Goal: Task Accomplishment & Management: Complete application form

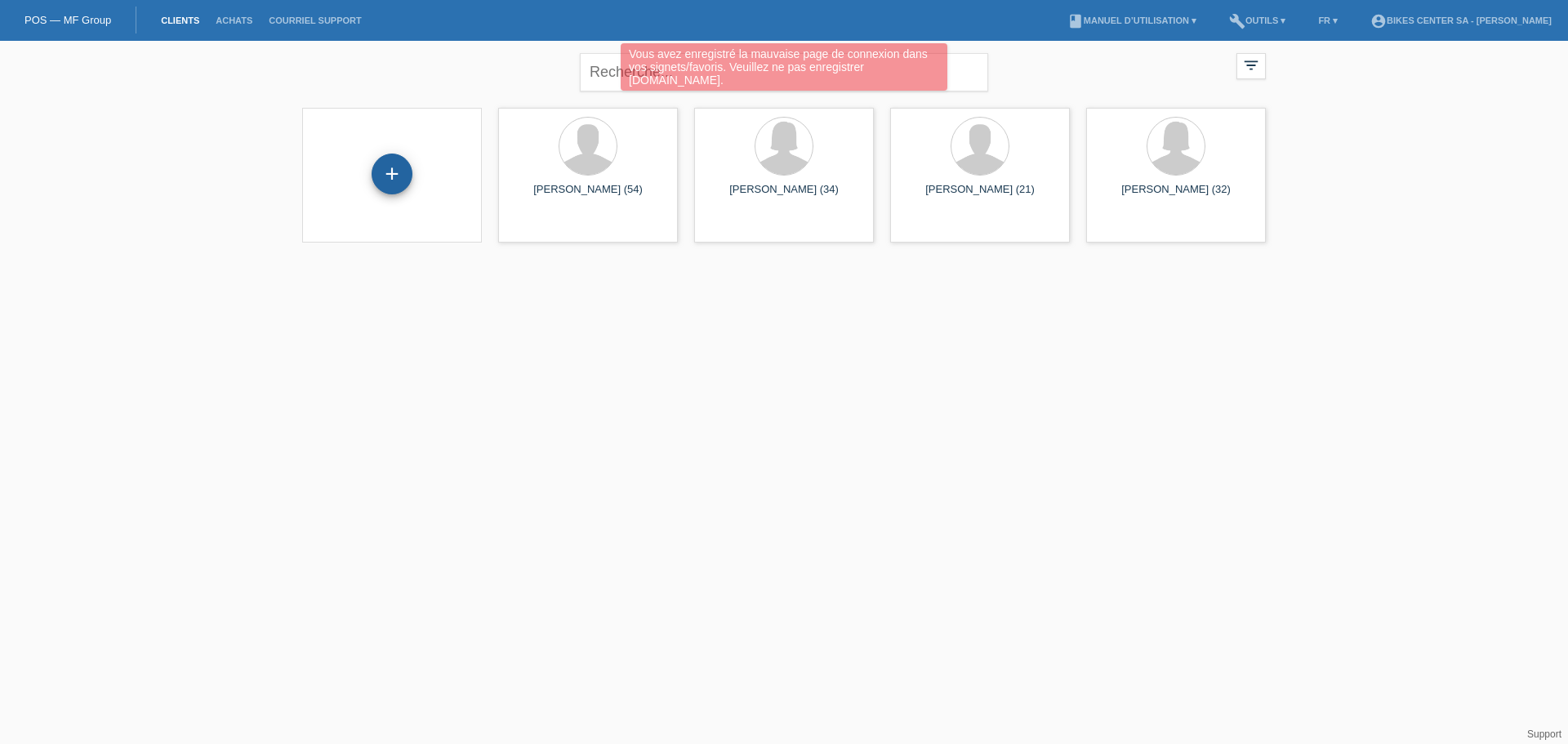
click at [392, 168] on div "+" at bounding box center [391, 173] width 41 height 41
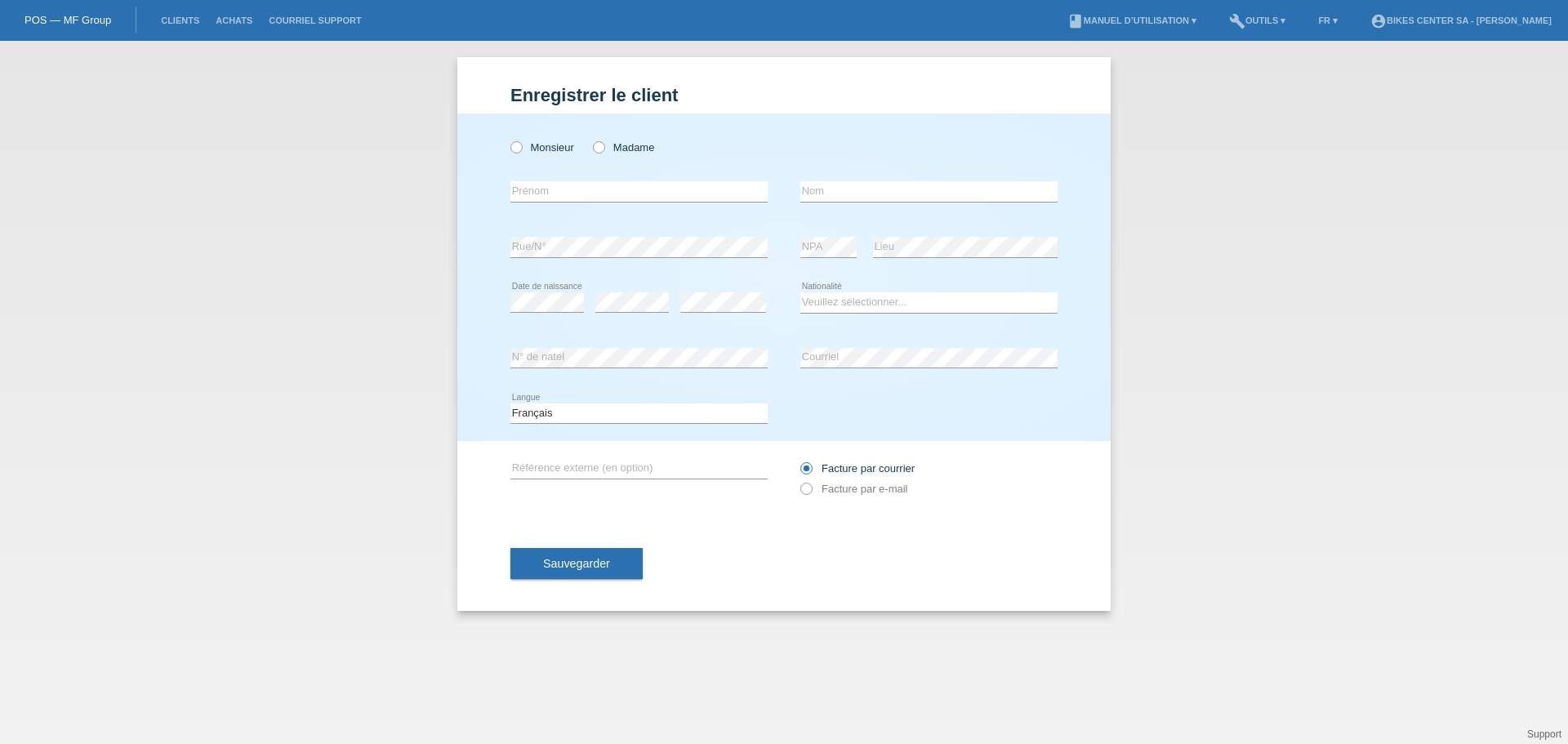
drag, startPoint x: 517, startPoint y: 151, endPoint x: 517, endPoint y: 162, distance: 11.0
click at [508, 139] on icon at bounding box center [508, 139] width 0 height 0
click at [517, 151] on input "Monsieur" at bounding box center [516, 146] width 11 height 11
radio input "true"
click at [836, 189] on input "text" at bounding box center [929, 192] width 257 height 21
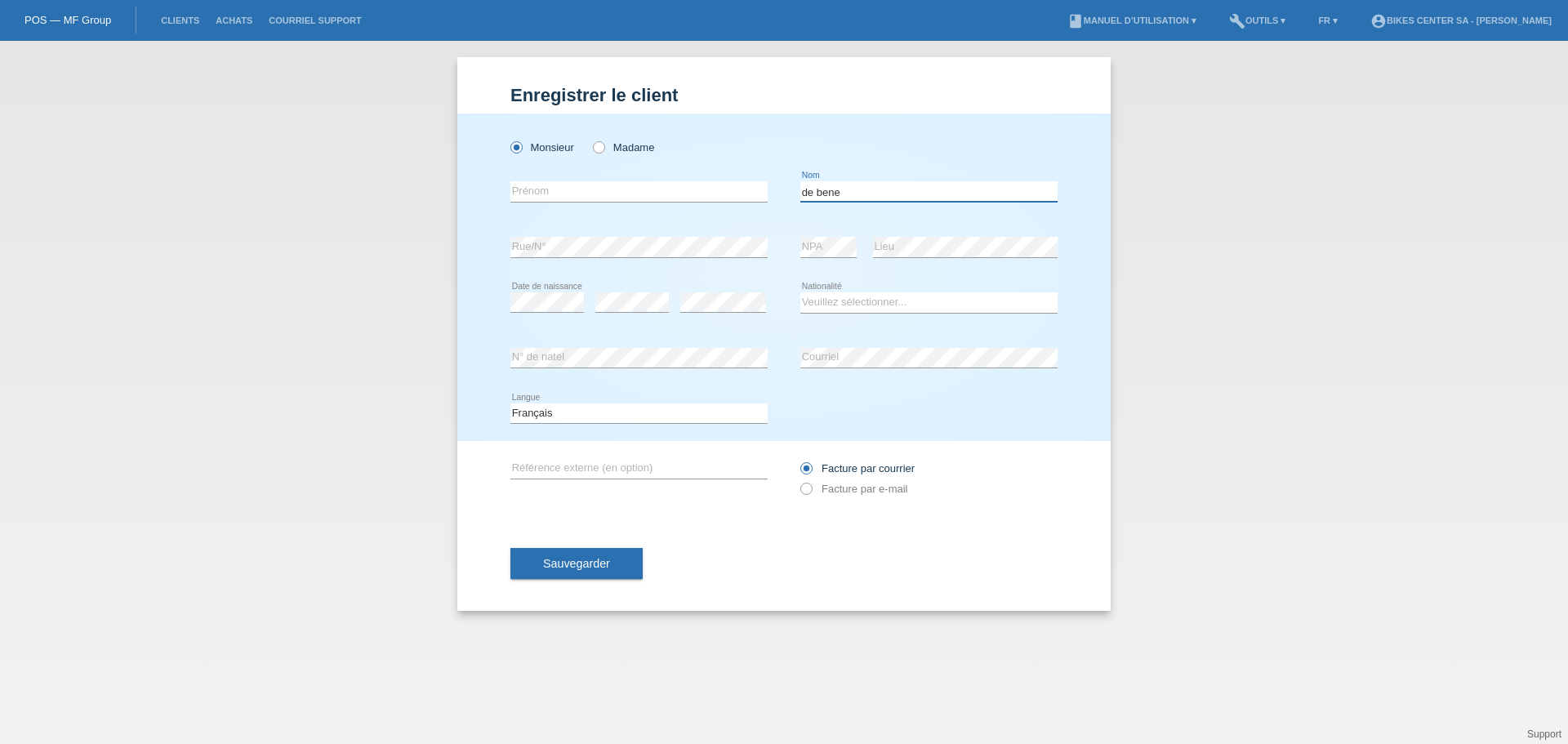
click at [807, 193] on input "de bene" at bounding box center [929, 192] width 257 height 21
click at [823, 191] on input "De bene" at bounding box center [929, 192] width 257 height 21
click at [845, 182] on div "De Bene error Nom" at bounding box center [929, 192] width 257 height 55
click at [845, 186] on input "De Bene" at bounding box center [929, 192] width 257 height 21
type input "De Benedictis"
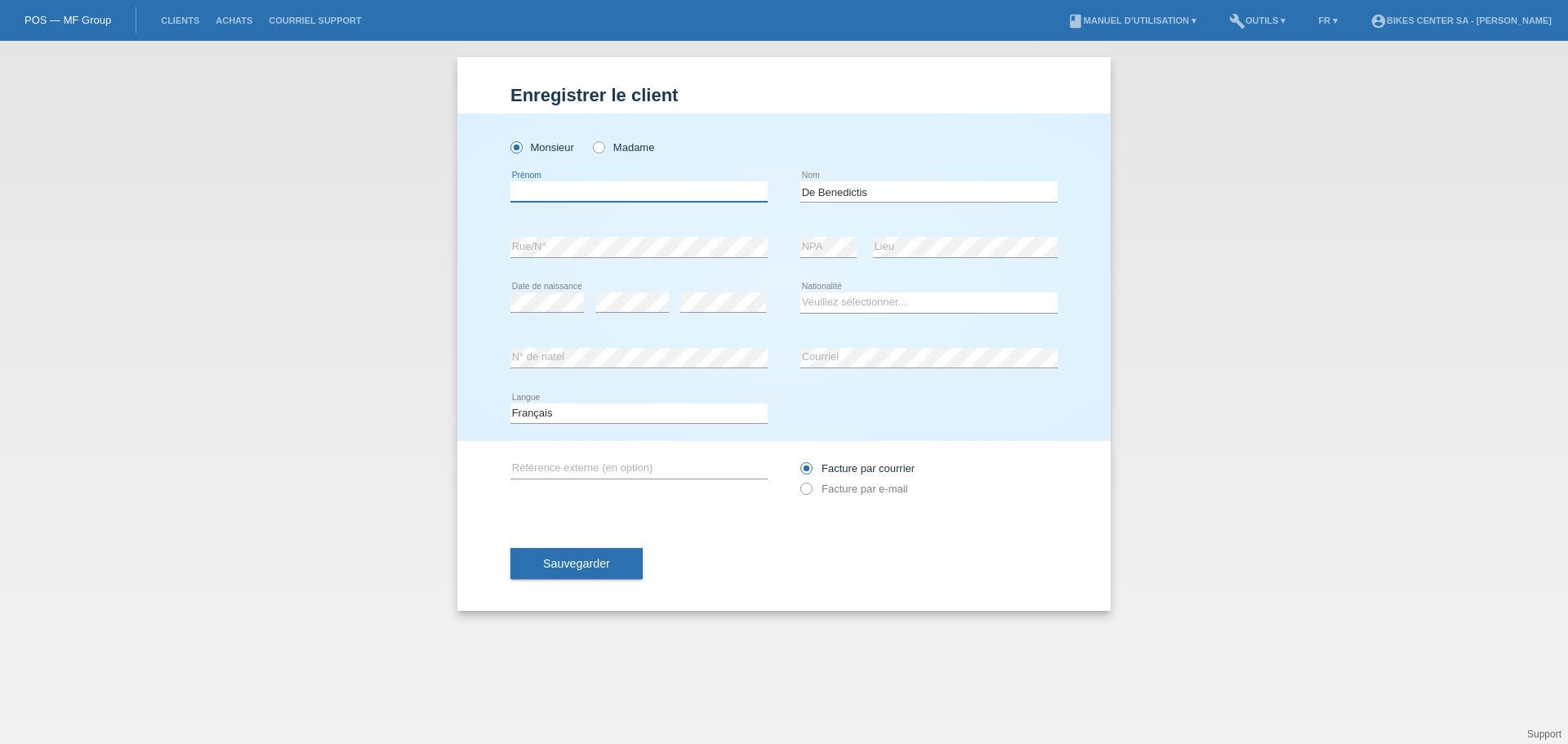
click at [609, 189] on input "text" at bounding box center [639, 192] width 257 height 21
type input "[PERSON_NAME]"
click at [592, 236] on div "error Rue/N°" at bounding box center [639, 247] width 257 height 55
drag, startPoint x: 808, startPoint y: 485, endPoint x: 796, endPoint y: 503, distance: 21.6
click at [798, 480] on icon at bounding box center [798, 480] width 0 height 0
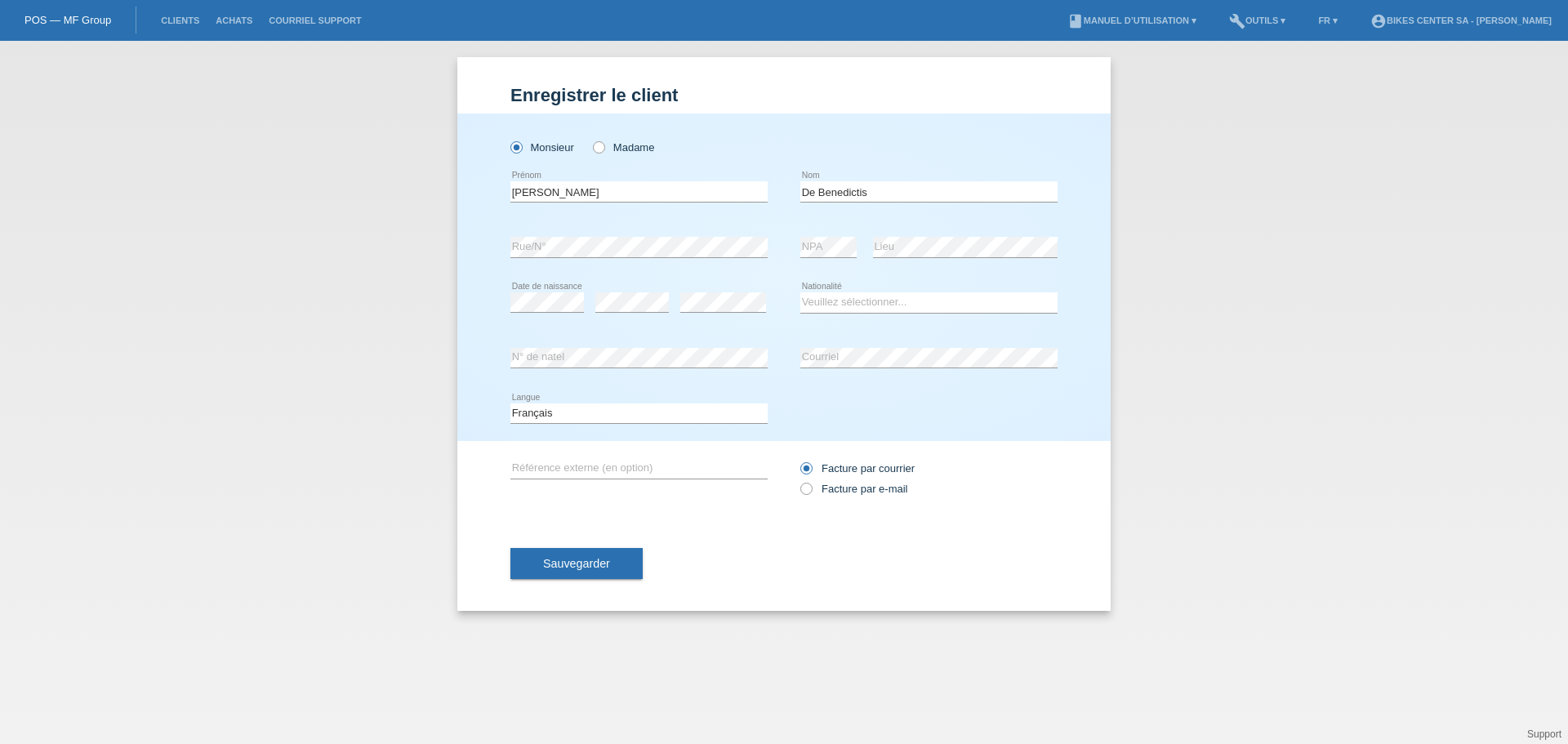
click at [808, 486] on input "Facture par e-mail" at bounding box center [805, 493] width 11 height 21
radio input "true"
click at [563, 568] on span "Sauvegarder" at bounding box center [577, 563] width 67 height 13
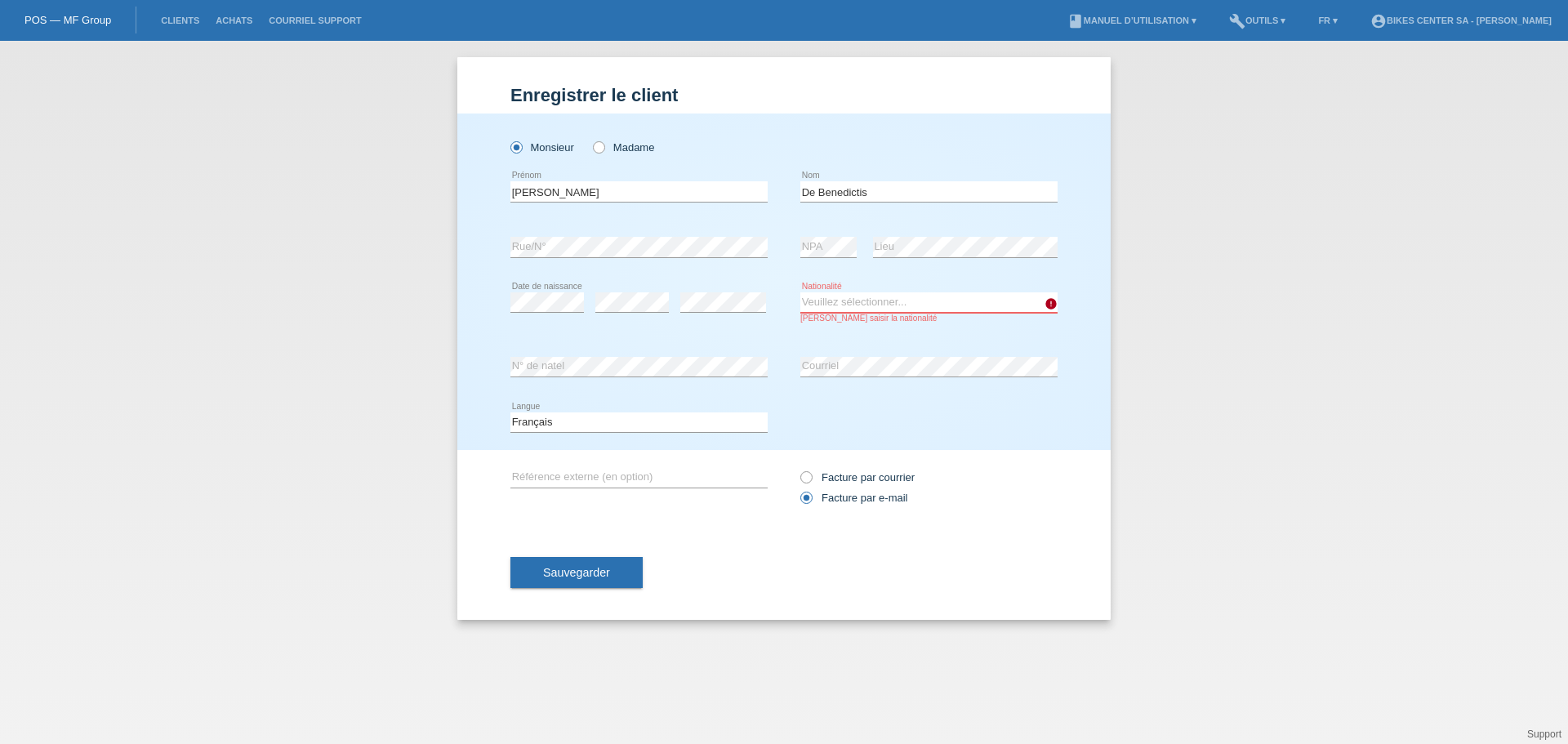
click at [836, 300] on select "Veuillez sélectionner... Suisse Allemagne Autriche Liechtenstein ------------ A…" at bounding box center [929, 302] width 257 height 20
select select "IT"
click at [800, 292] on select "Veuillez sélectionner... Suisse Allemagne Autriche Liechtenstein ------------ A…" at bounding box center [929, 302] width 257 height 20
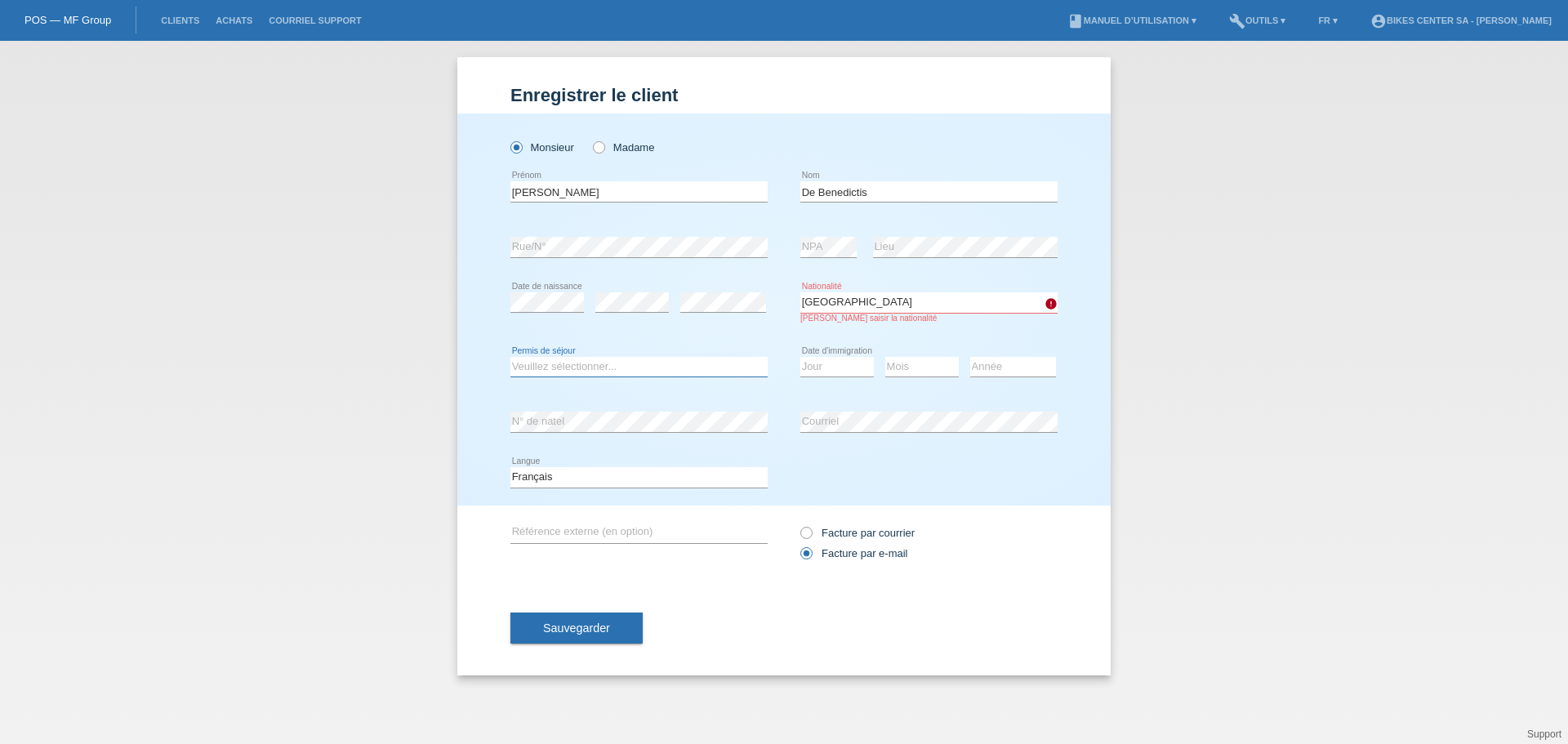
click at [562, 358] on select "Veuillez sélectionner... C B B - Statut de réfugié Autre" at bounding box center [639, 367] width 257 height 20
select select "C"
click at [511, 357] on select "Veuillez sélectionner... C B B - Statut de réfugié Autre" at bounding box center [639, 367] width 257 height 20
click at [850, 370] on select "Jour 01 02 03 04 05 06 07 08 09 10 11" at bounding box center [837, 367] width 73 height 20
click at [925, 351] on div "Mois 01 02 03 04 05 06 07 08 09 10 11 12 error" at bounding box center [922, 368] width 73 height 55
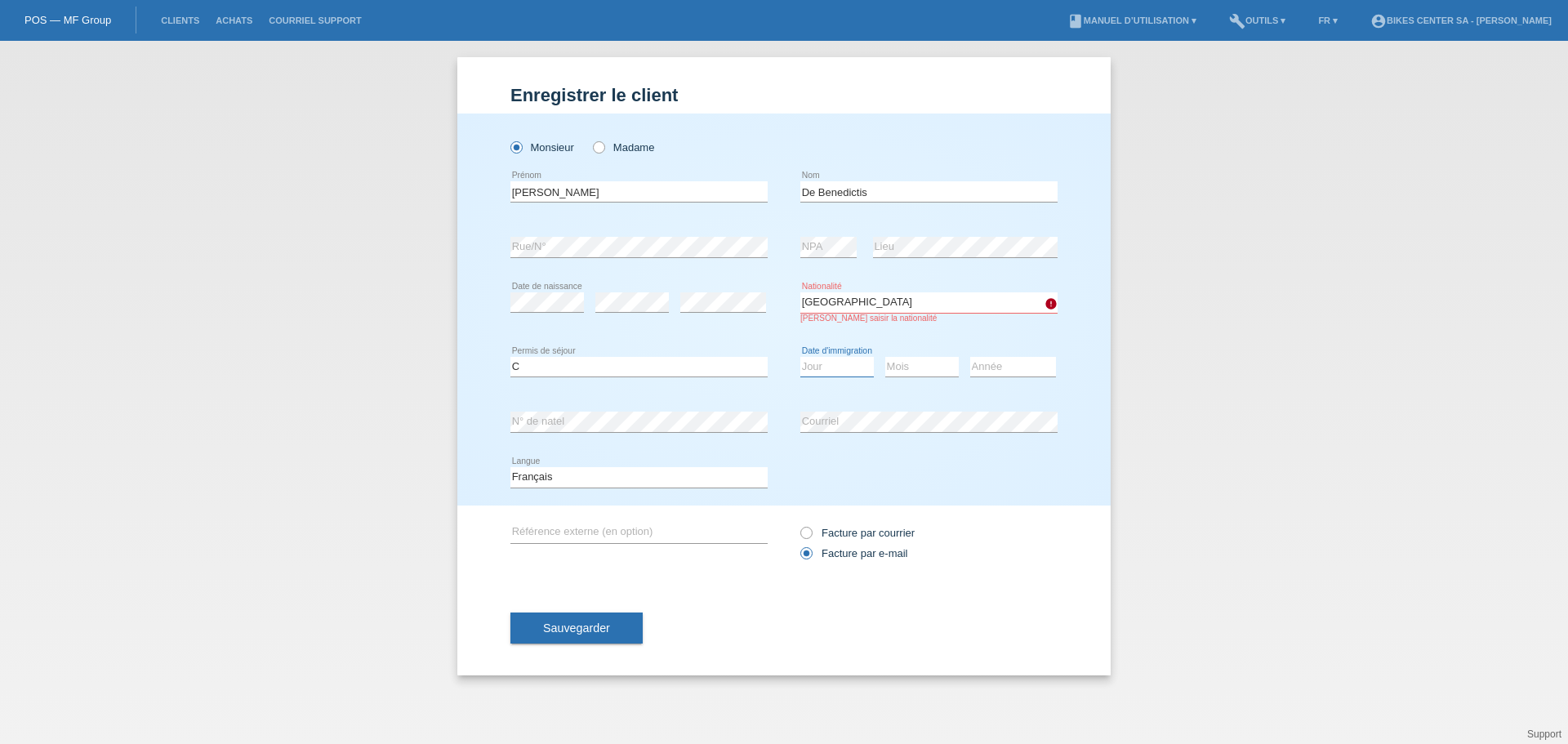
click at [842, 368] on select "Jour 01 02 03 04 05 06 07 08 09 10 11" at bounding box center [837, 367] width 73 height 20
select select "12"
click at [800, 357] on select "Jour 01 02 03 04 05 06 07 08 09 10 11" at bounding box center [837, 367] width 73 height 20
click at [843, 366] on select "Jour 01 02 03 04 05 06 07 08 09 10 11" at bounding box center [837, 367] width 73 height 20
click at [800, 357] on select "Jour 01 02 03 04 05 06 07 08 09 10 11" at bounding box center [837, 367] width 73 height 20
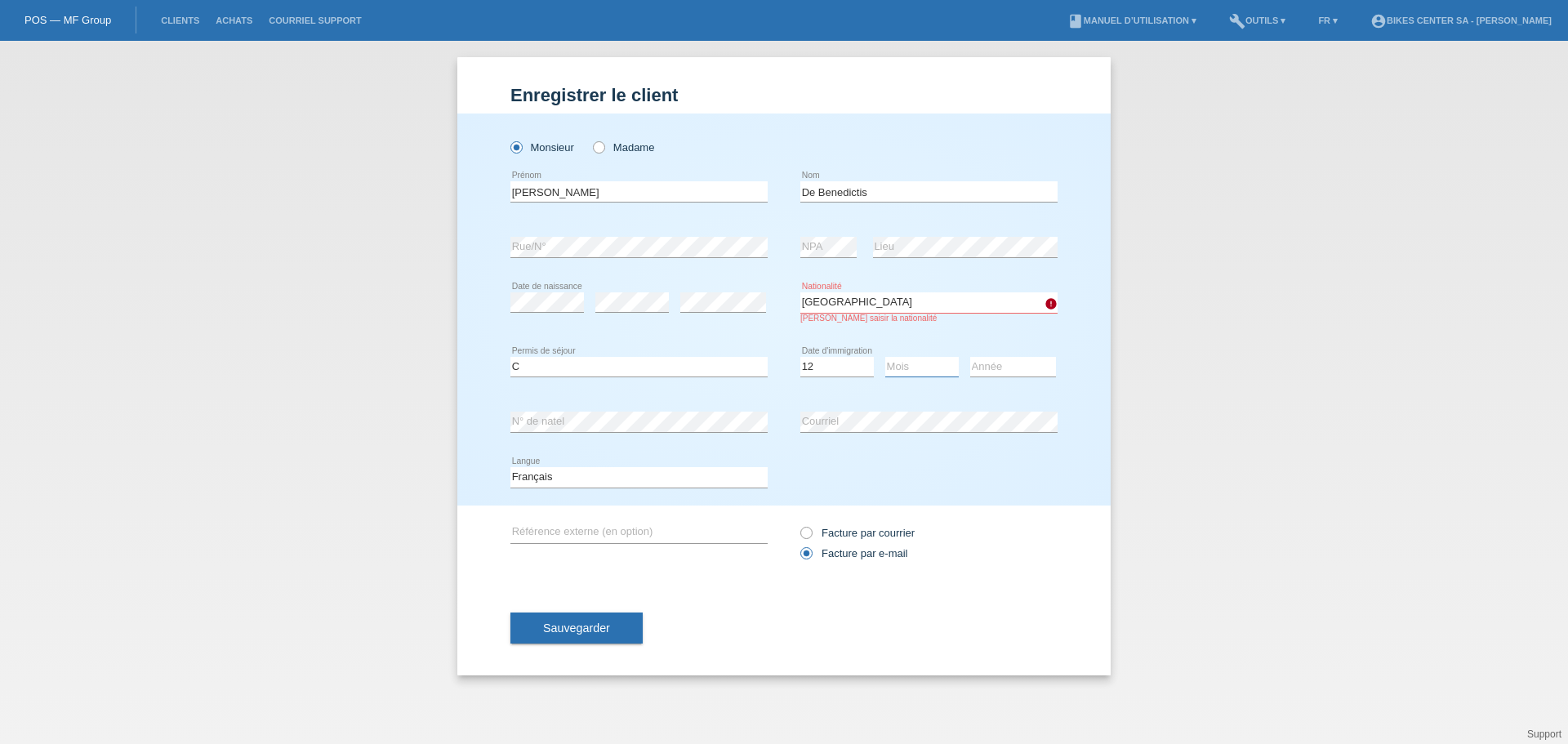
click at [914, 361] on select "Mois 01 02 03 04 05 06 07 08 09 10 11" at bounding box center [922, 367] width 73 height 20
select select "11"
click at [885, 357] on select "Mois 01 02 03 04 05 06 07 08 09 10 11" at bounding box center [922, 367] width 73 height 20
click at [1007, 364] on select "Année 2025 2024 2023 2022 2021 2020 2019 2018 2017 2016 2015 2014 2013 2012 201…" at bounding box center [1013, 367] width 86 height 20
click at [905, 368] on select "Mois 01 02 03 04 05 06 07 08 09 10 11" at bounding box center [922, 367] width 73 height 20
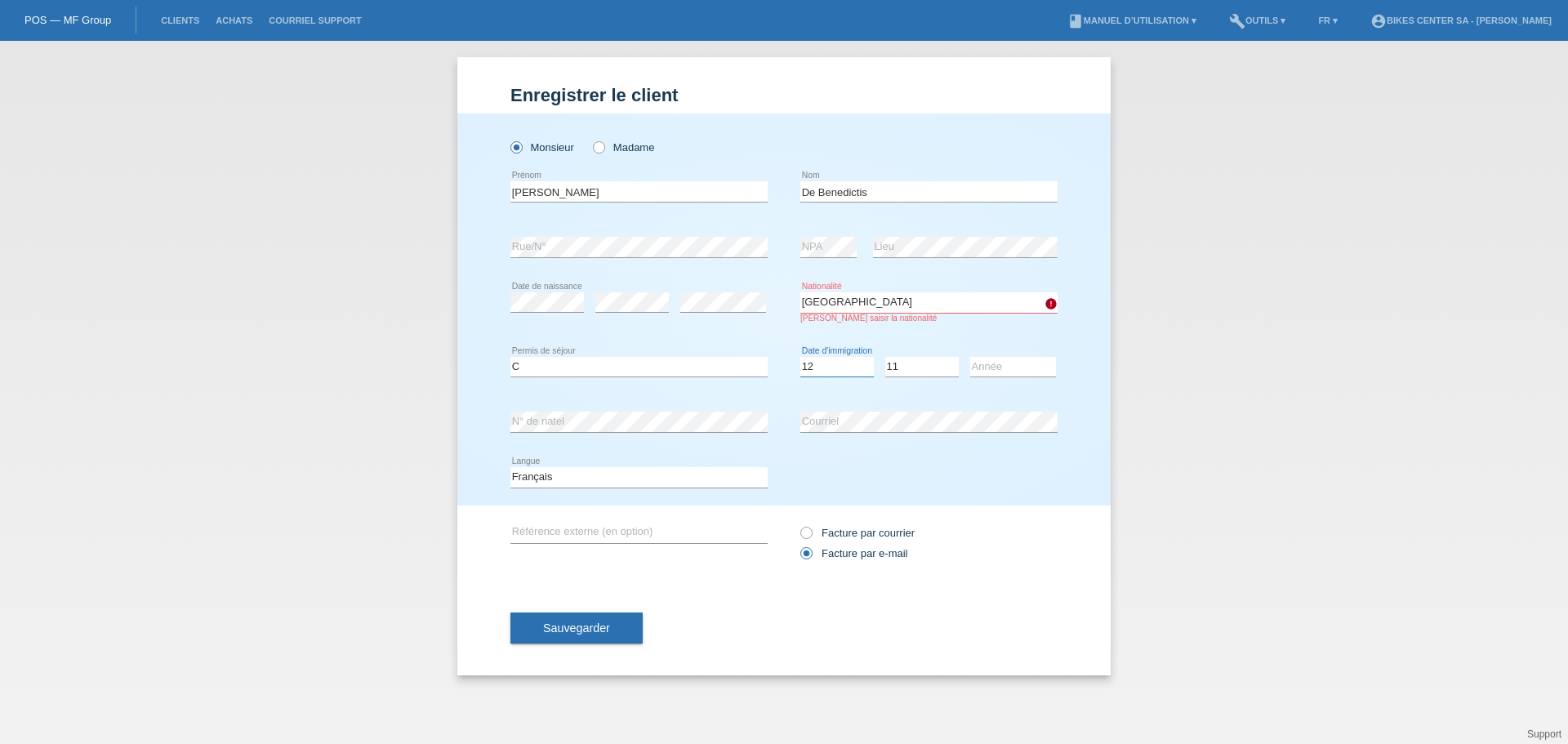
click at [831, 366] on select "Jour 01 02 03 04 05 06 07 08 09 10 11" at bounding box center [837, 367] width 73 height 20
select select "27"
click at [800, 357] on select "Jour 01 02 03 04 05 06 07 08 09 10 11" at bounding box center [837, 367] width 73 height 20
click at [1011, 361] on select "Année 2025 2024 2023 2022 2021 2020 2019 2018 2017 2016 2015 2014 2013 2012 201…" at bounding box center [1013, 367] width 86 height 20
select select "2014"
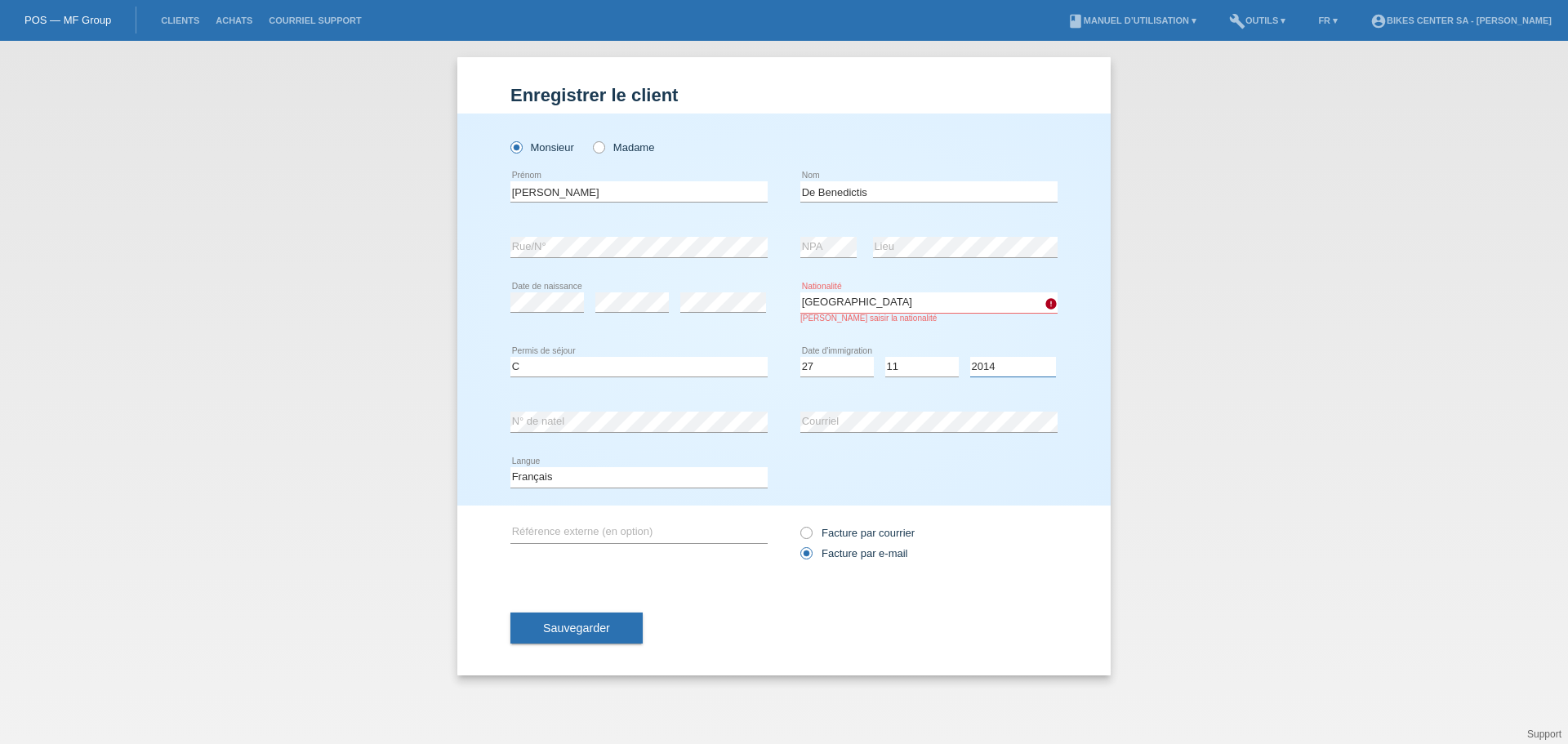
click at [970, 357] on select "Année 2025 2024 2023 2022 2021 2020 2019 2018 2017 2016 2015 2014 2013 2012 201…" at bounding box center [1013, 367] width 86 height 20
click at [899, 451] on div "Deutsch Français Italiano English error Langue" at bounding box center [784, 478] width 547 height 55
click at [566, 625] on span "Sauvegarder" at bounding box center [577, 627] width 67 height 13
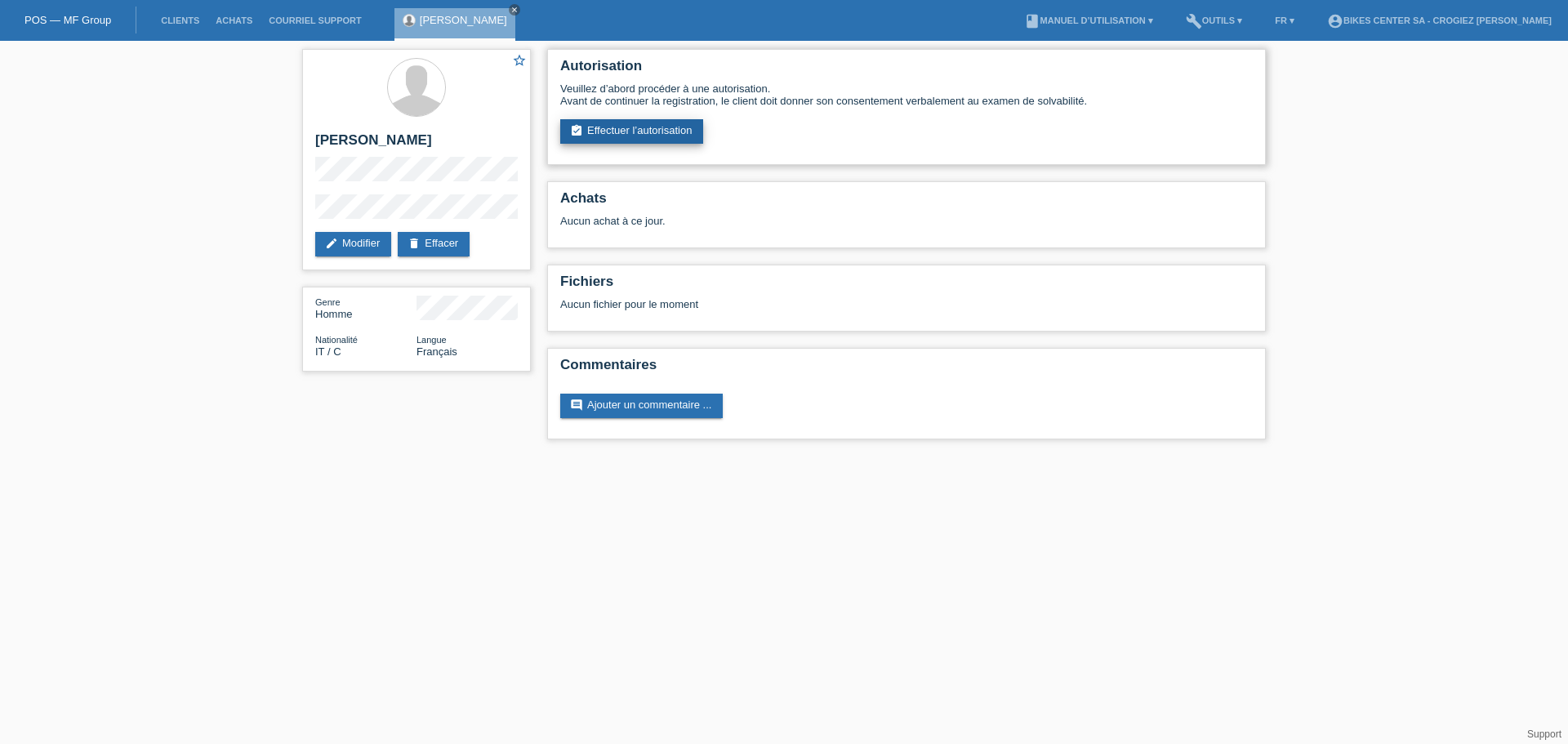
click at [663, 132] on link "assignment_turned_in Effectuer l’autorisation" at bounding box center [631, 131] width 143 height 25
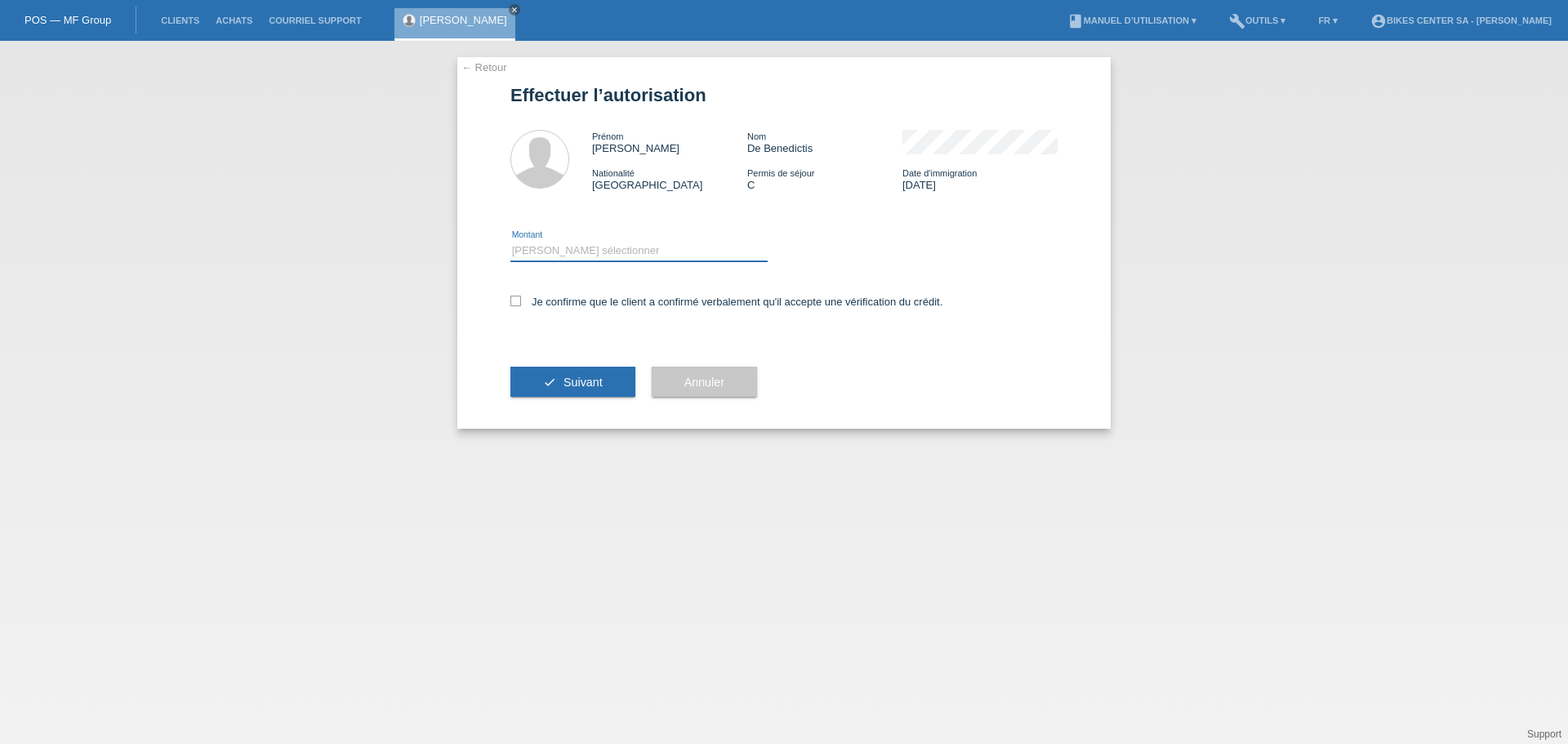
click at [564, 253] on select "Veuillez sélectionner CHF 1.00 - CHF 499.00 CHF 500.00 - CHF 1'999.00 CHF 2'000…" at bounding box center [639, 251] width 257 height 20
select select "2"
click at [511, 241] on select "Veuillez sélectionner CHF 1.00 - CHF 499.00 CHF 500.00 - CHF 1'999.00 CHF 2'000…" at bounding box center [639, 251] width 257 height 20
click at [515, 300] on icon at bounding box center [516, 300] width 11 height 11
click at [515, 300] on input "Je confirme que le client a confirmé verbalement qu'il accepte une vérification…" at bounding box center [516, 300] width 11 height 11
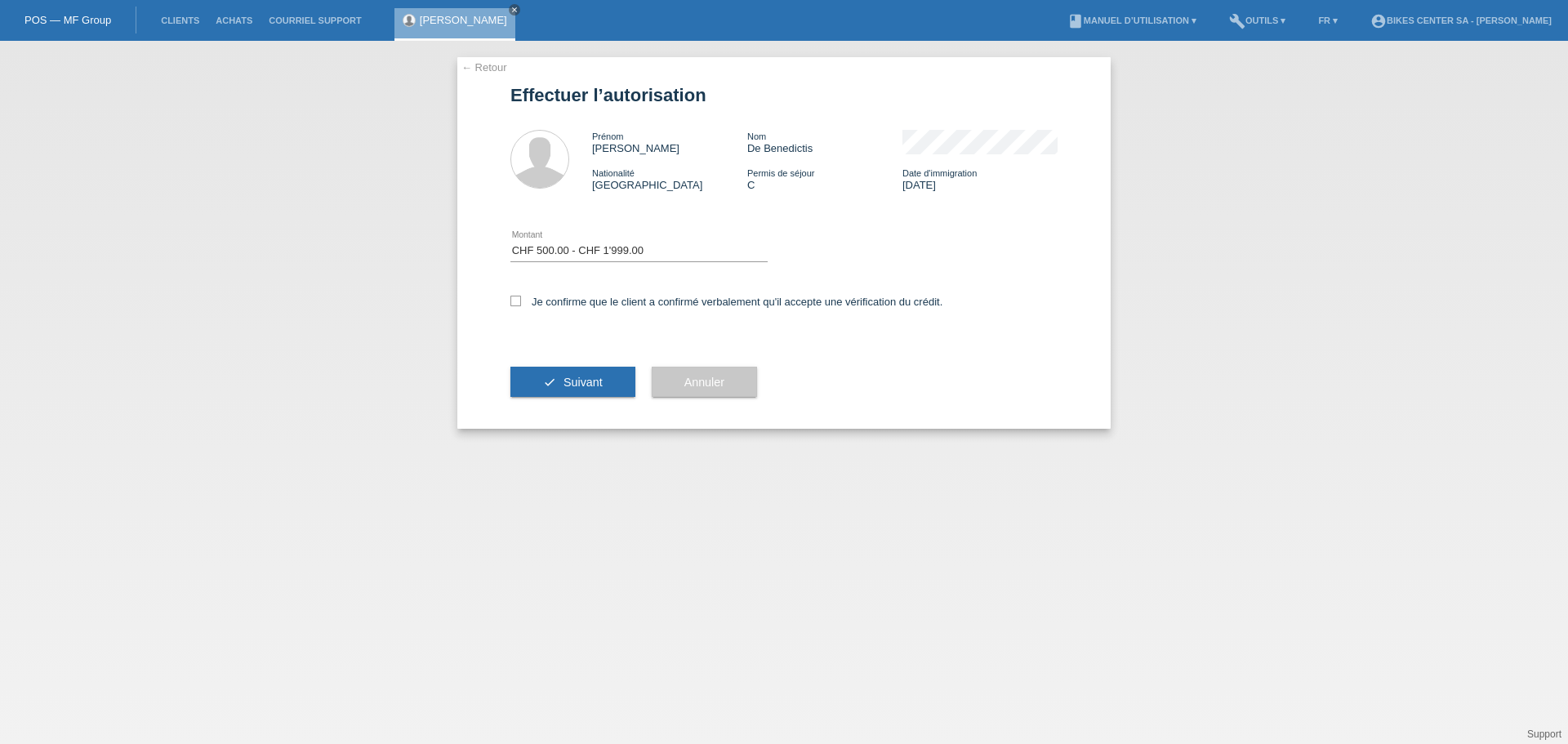
checkbox input "true"
click at [554, 378] on icon "check" at bounding box center [549, 381] width 13 height 13
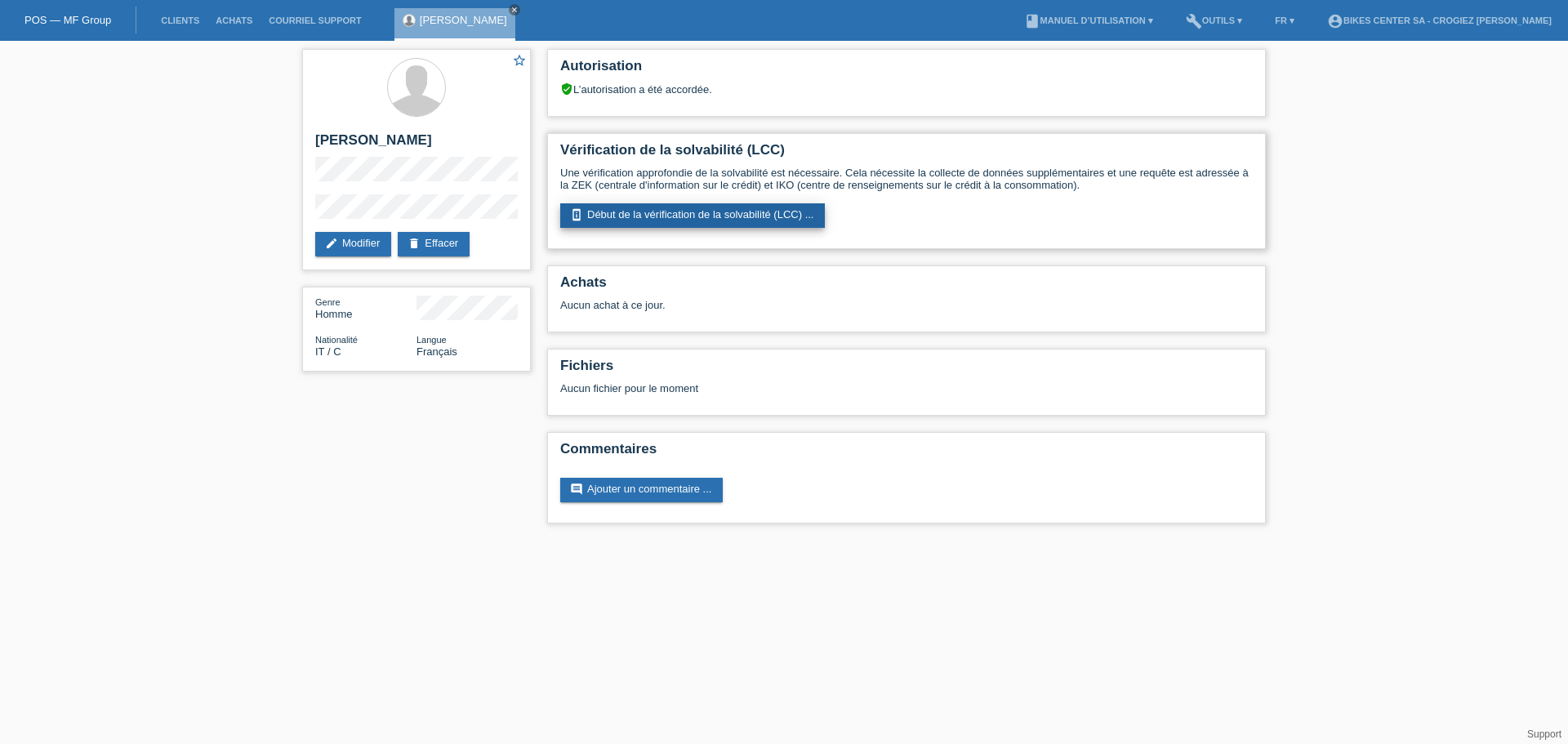
click at [678, 219] on link "perm_device_information Début de la vérification de la solvabilité (LCC) ..." at bounding box center [693, 215] width 265 height 25
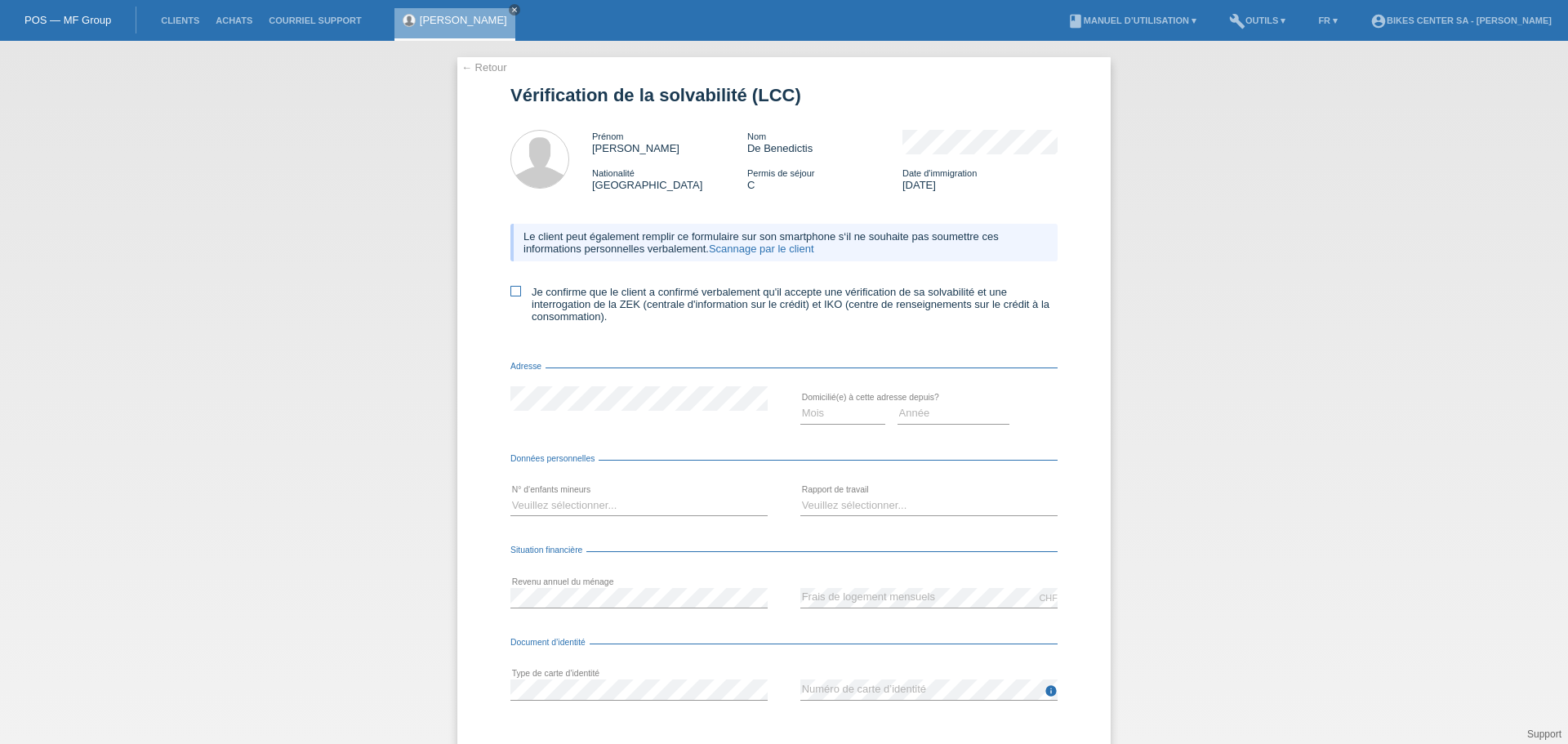
click at [512, 290] on icon at bounding box center [516, 290] width 11 height 11
click at [512, 290] on input "Je confirme que le client a confirmé verbalement qu'il accepte une vérification…" at bounding box center [516, 290] width 11 height 11
checkbox input "true"
click at [823, 417] on select "Mois 01 02 03 04 05 06 07 08 09 10" at bounding box center [843, 413] width 85 height 20
select select "06"
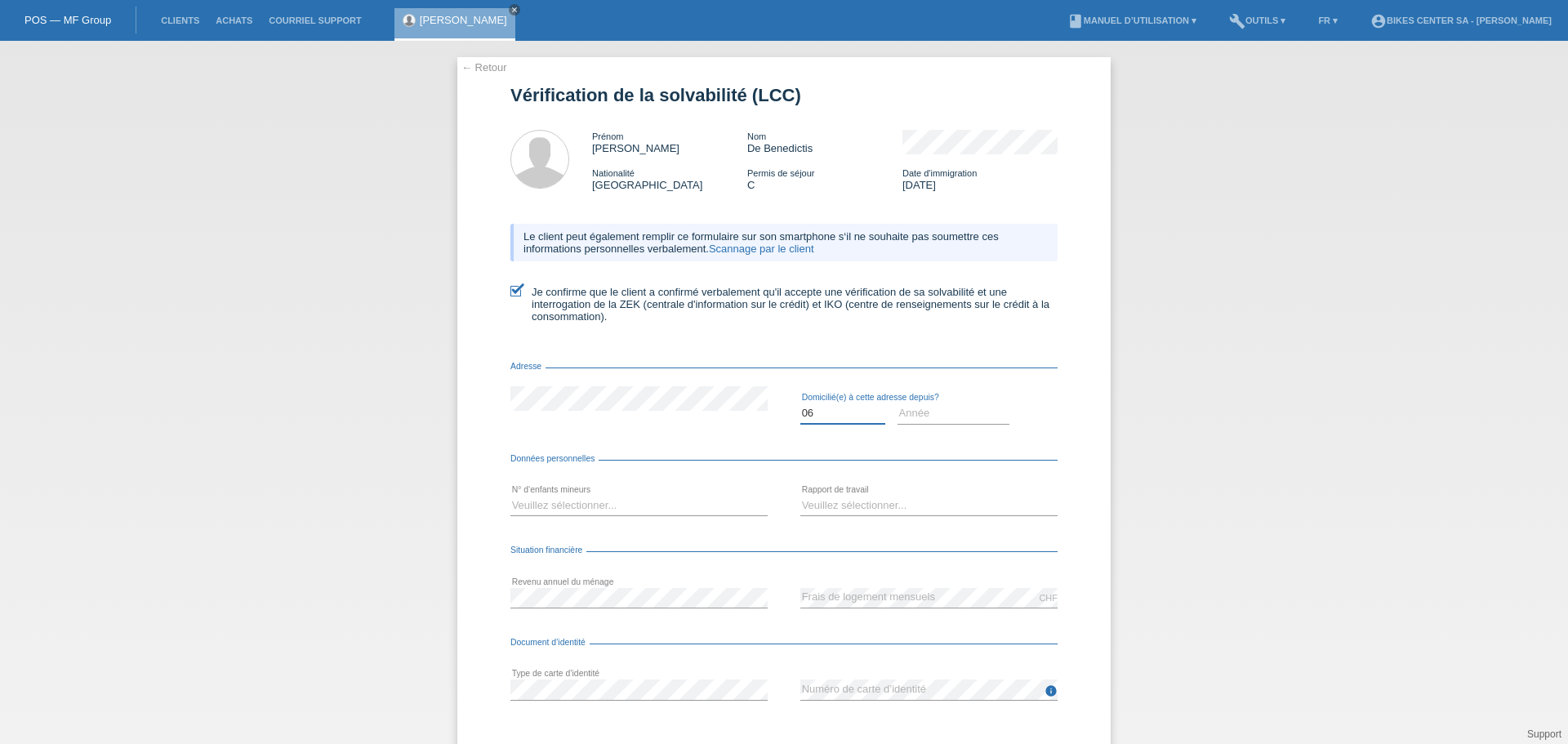
click at [800, 403] on select "Mois 01 02 03 04 05 06 07 08 09 10" at bounding box center [843, 413] width 85 height 20
drag, startPoint x: 928, startPoint y: 413, endPoint x: 927, endPoint y: 426, distance: 13.0
click at [928, 413] on select "Année 2025 2024 2023 2022 2021 2020 2019 2018 2017 2016 2015 2014 2013 2012 201…" at bounding box center [954, 413] width 113 height 20
select select "2019"
click at [898, 403] on select "Année 2025 2024 2023 2022 2021 2020 2019 2018 2017 2016 2015 2014 2013 2012 201…" at bounding box center [954, 413] width 113 height 20
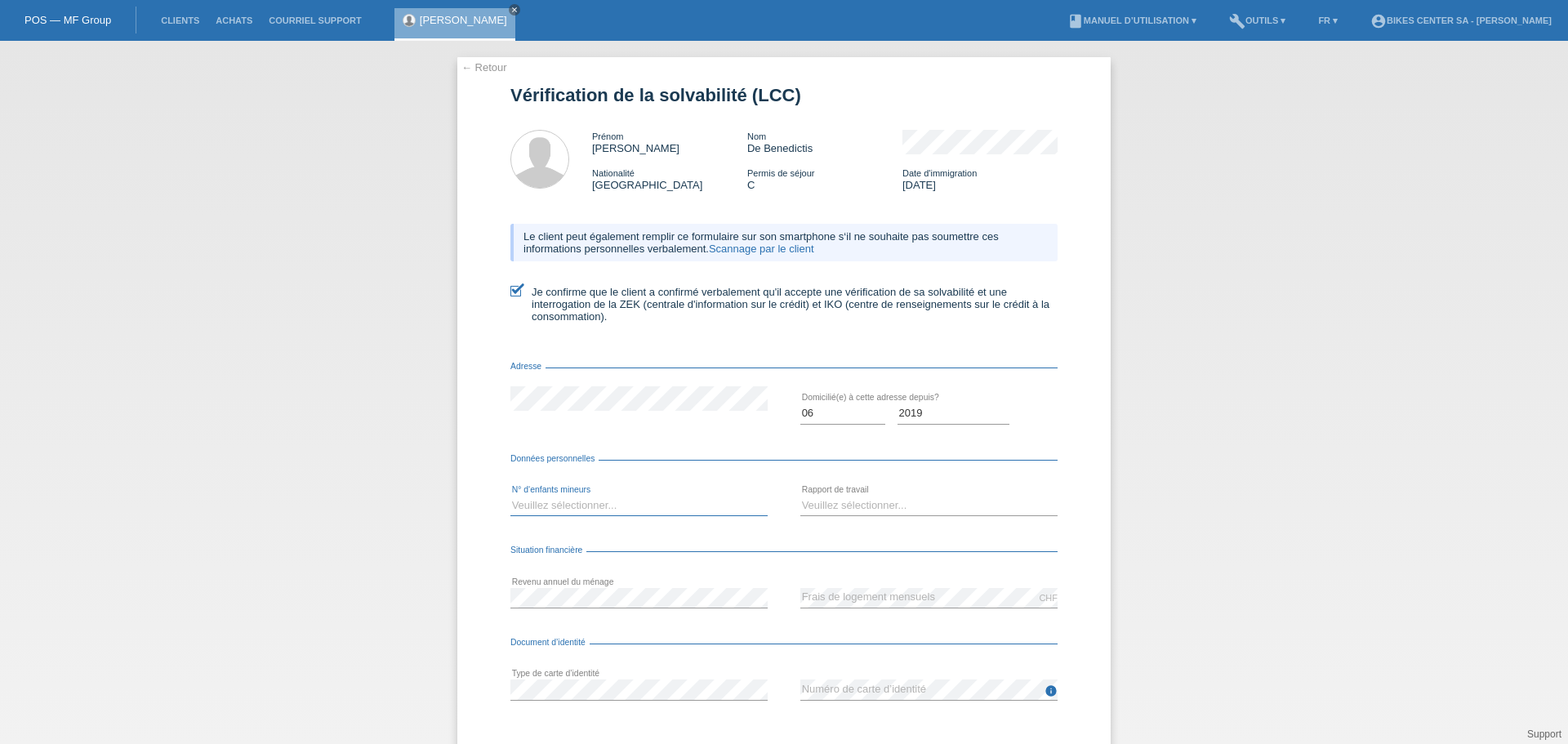
click at [575, 506] on select "Veuillez sélectionner... 0 1 2 3 4 5 6 7 8 9" at bounding box center [639, 506] width 257 height 20
select select "2"
click at [511, 496] on select "Veuillez sélectionner... 0 1 2 3 4 5 6 7 8 9" at bounding box center [639, 506] width 257 height 20
click at [846, 505] on select "Veuillez sélectionner... A durée indéterminée A durée déterminée Apprenti/étudi…" at bounding box center [929, 506] width 257 height 20
select select "UNLIMITED"
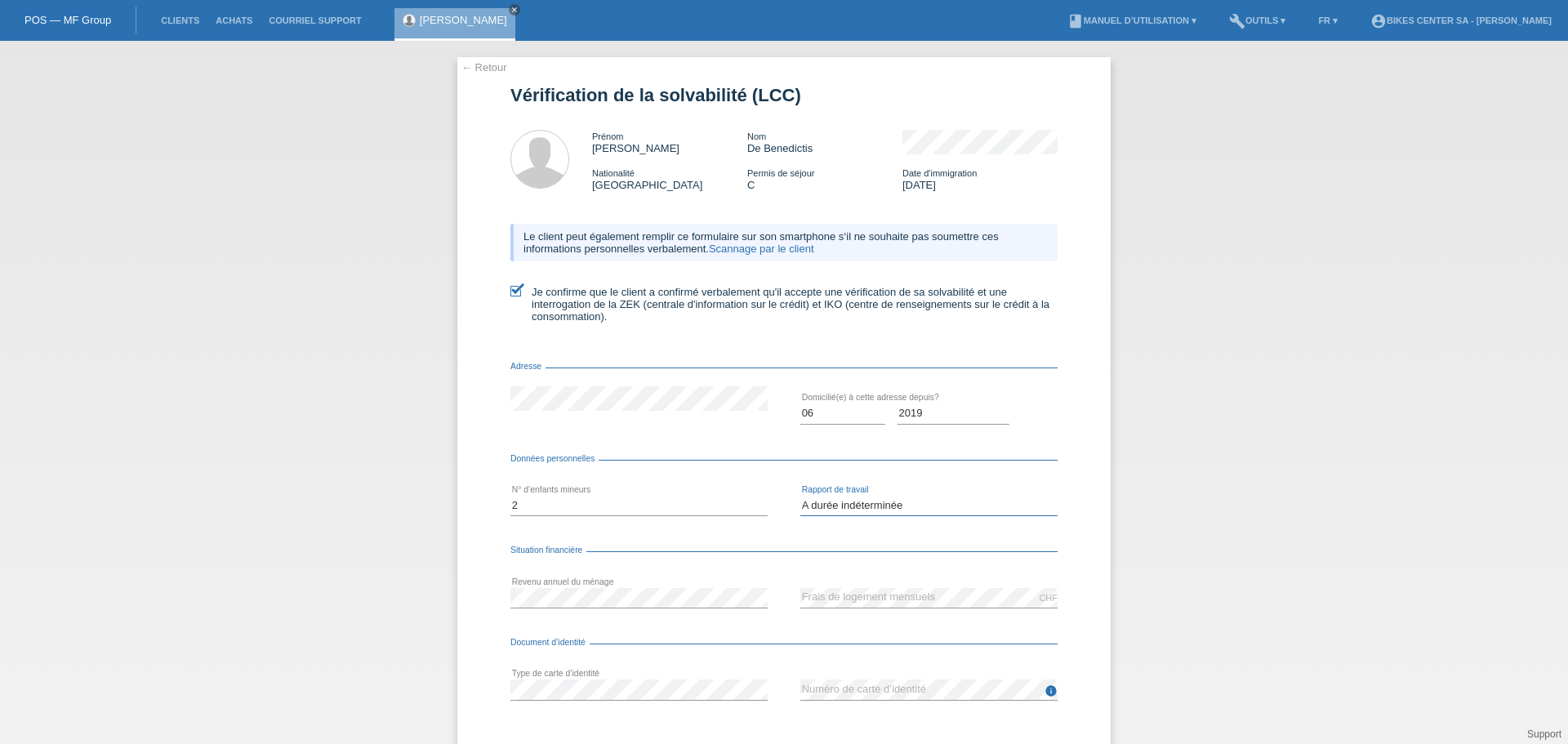
click at [800, 496] on select "Veuillez sélectionner... A durée indéterminée A durée déterminée Apprenti/étudi…" at bounding box center [929, 506] width 257 height 20
click at [469, 587] on div "← Retour Vérification de la solvabilité (LCC) Prénom Salvatore Nom De Benedicti…" at bounding box center [784, 435] width 653 height 756
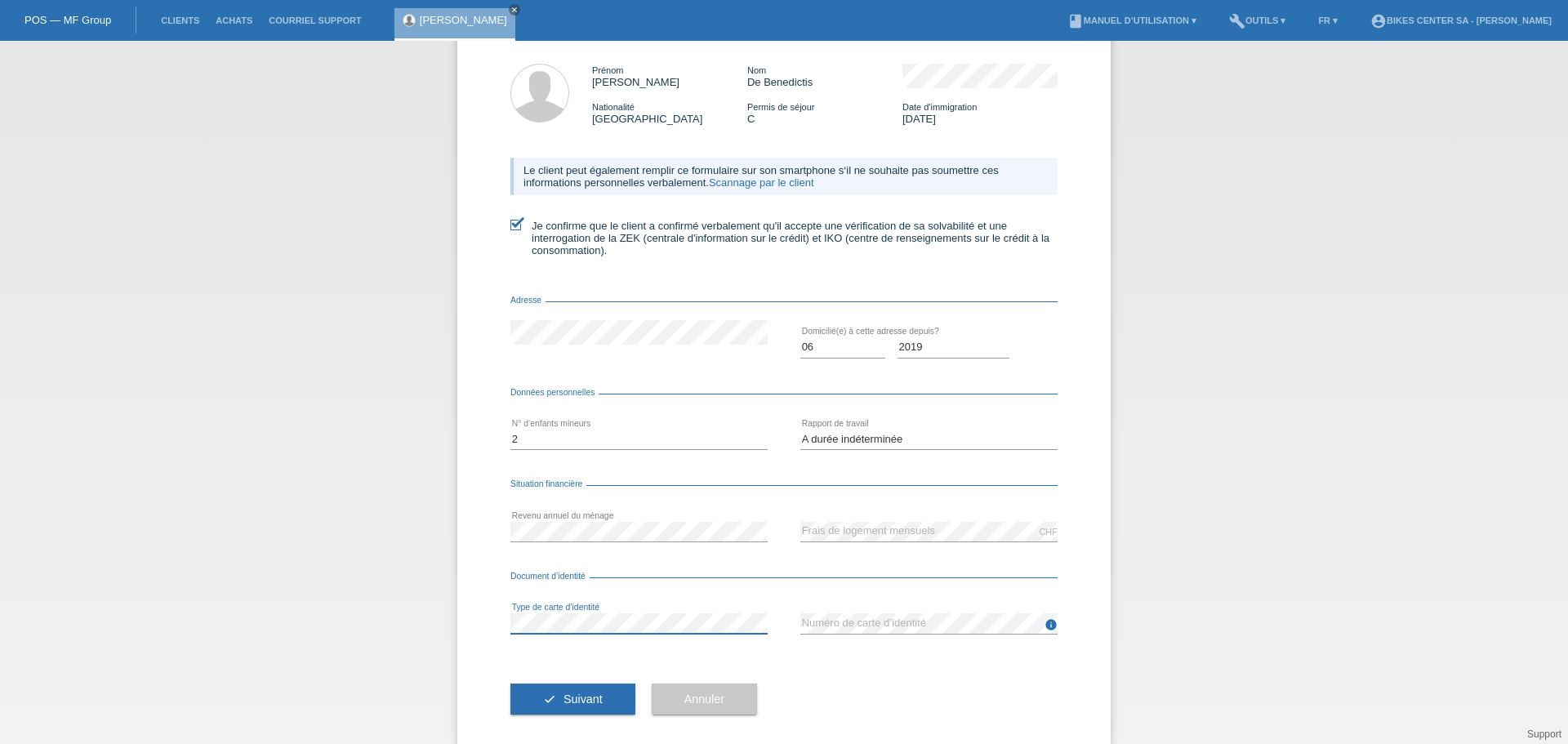
scroll to position [82, 0]
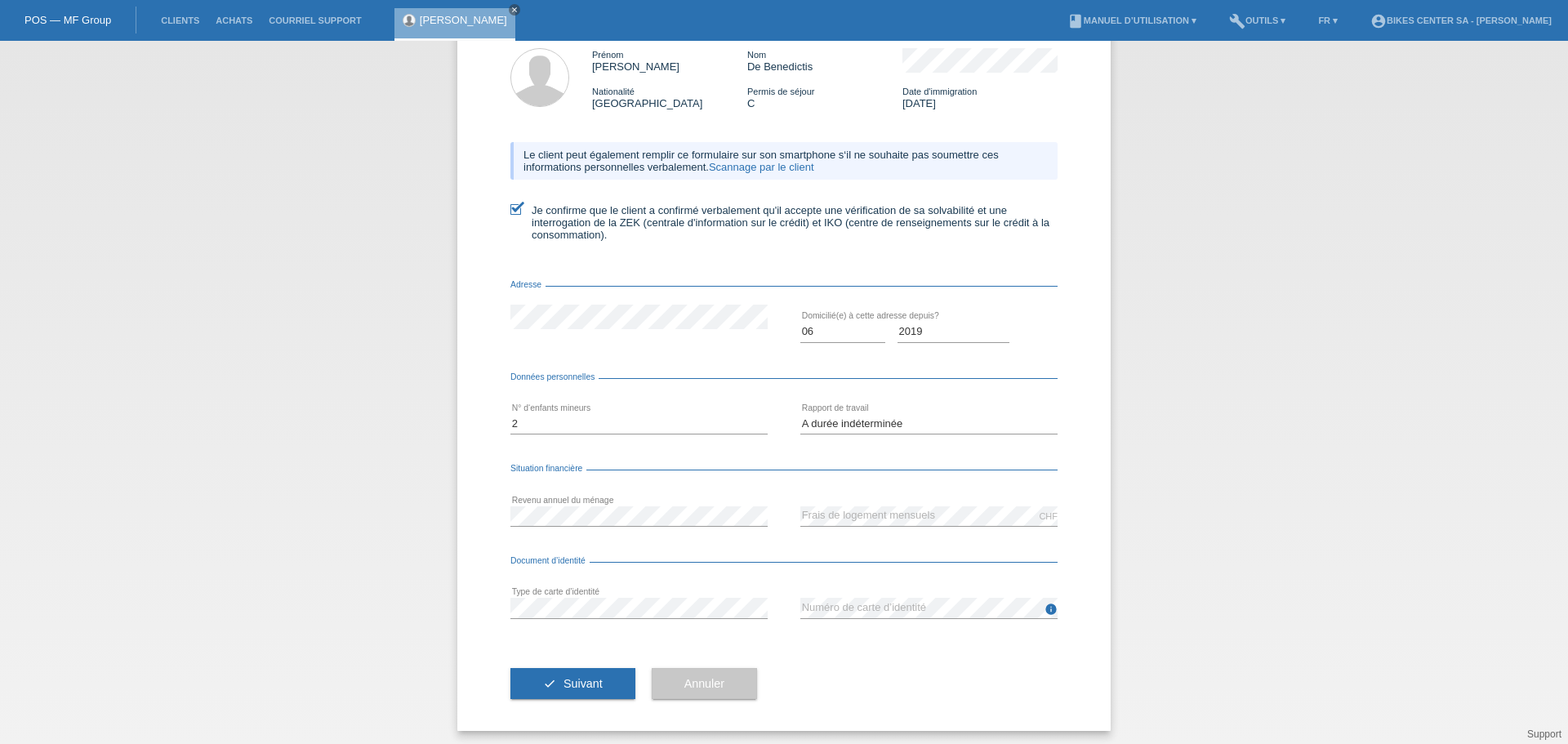
click at [703, 629] on div "error Type de carte d’identité" at bounding box center [639, 609] width 257 height 55
click at [578, 677] on span "Suivant" at bounding box center [583, 683] width 40 height 13
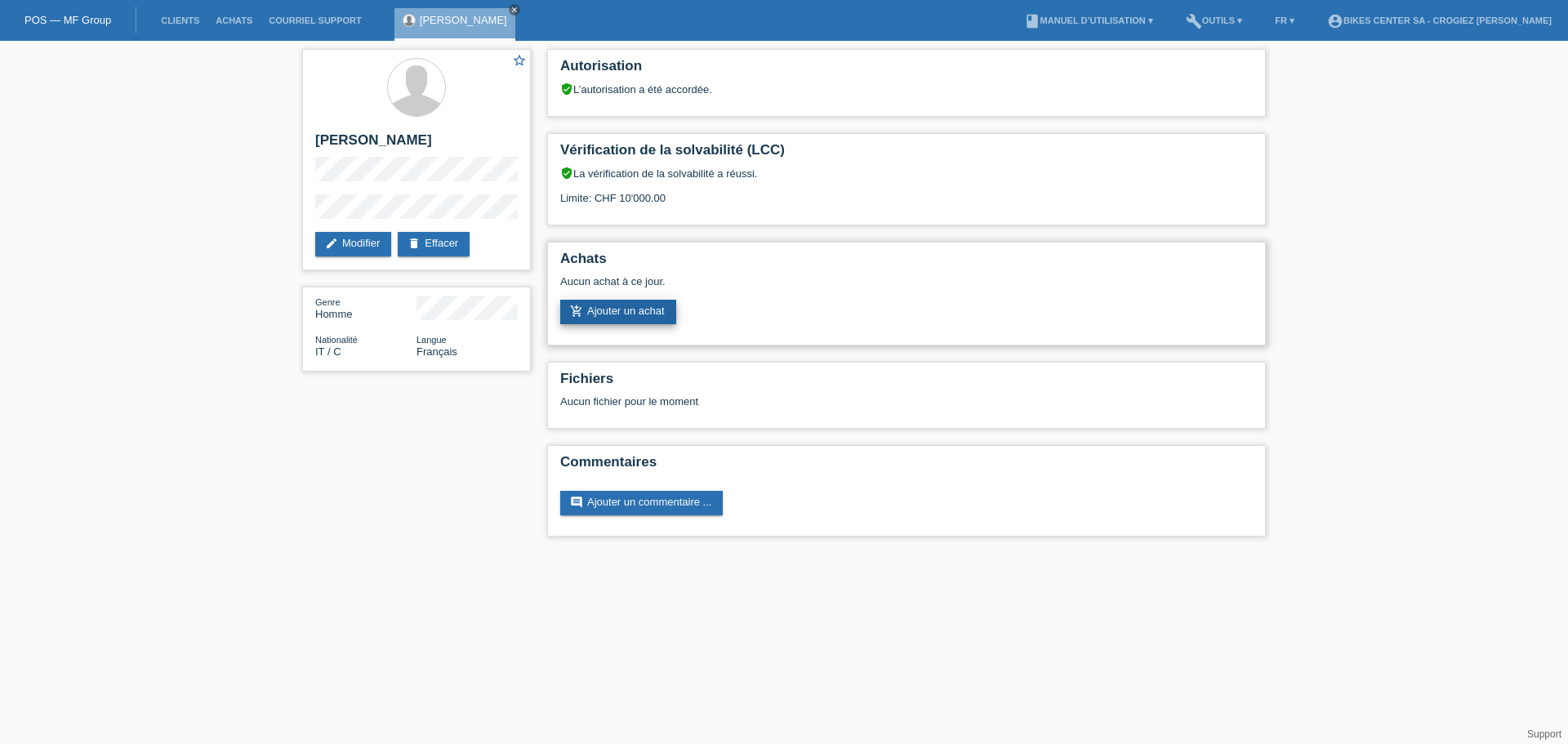
click at [622, 306] on link "add_shopping_cart Ajouter un achat" at bounding box center [618, 311] width 116 height 25
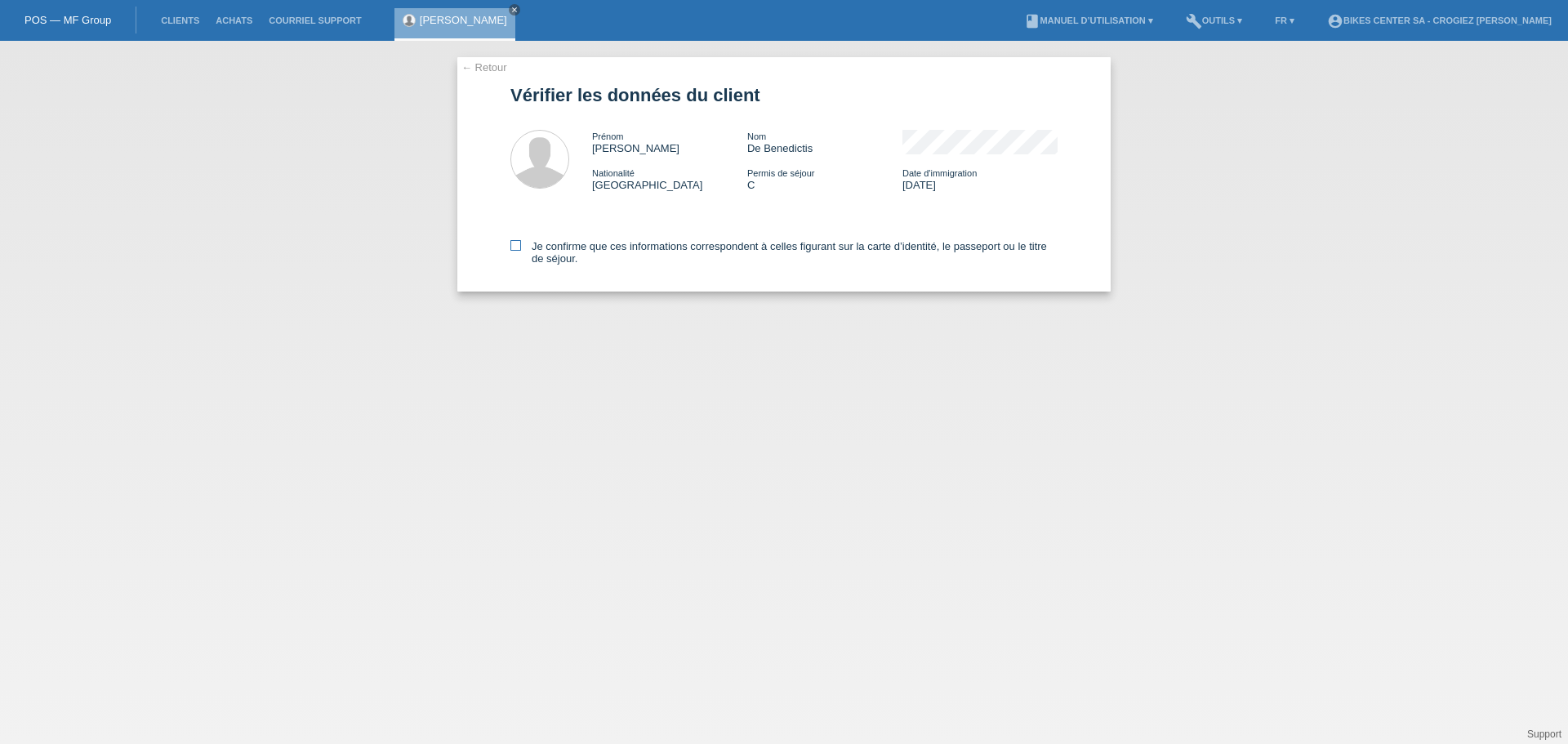
click at [517, 248] on icon at bounding box center [516, 245] width 11 height 11
click at [517, 248] on input "Je confirme que ces informations correspondent à celles figurant sur la carte d…" at bounding box center [516, 245] width 11 height 11
checkbox input "true"
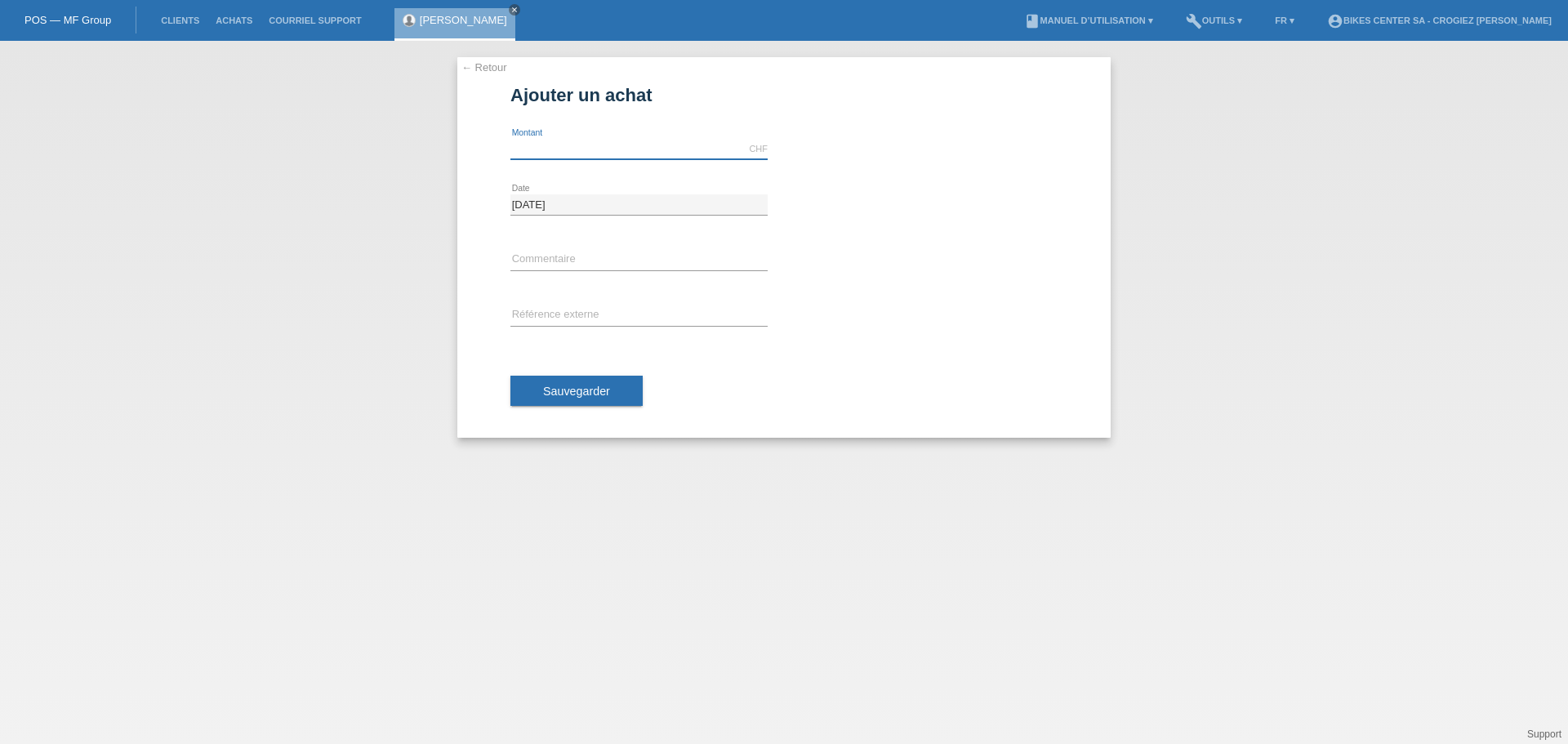
click at [579, 149] on input "text" at bounding box center [639, 149] width 257 height 21
click at [1063, 387] on div "← Retour Ajouter un achat CHF error Montant" at bounding box center [784, 247] width 653 height 380
click at [530, 148] on input "text" at bounding box center [639, 149] width 257 height 21
click at [1021, 362] on div "Sauvegarder" at bounding box center [784, 391] width 547 height 95
drag, startPoint x: 585, startPoint y: 150, endPoint x: 1535, endPoint y: 157, distance: 950.0
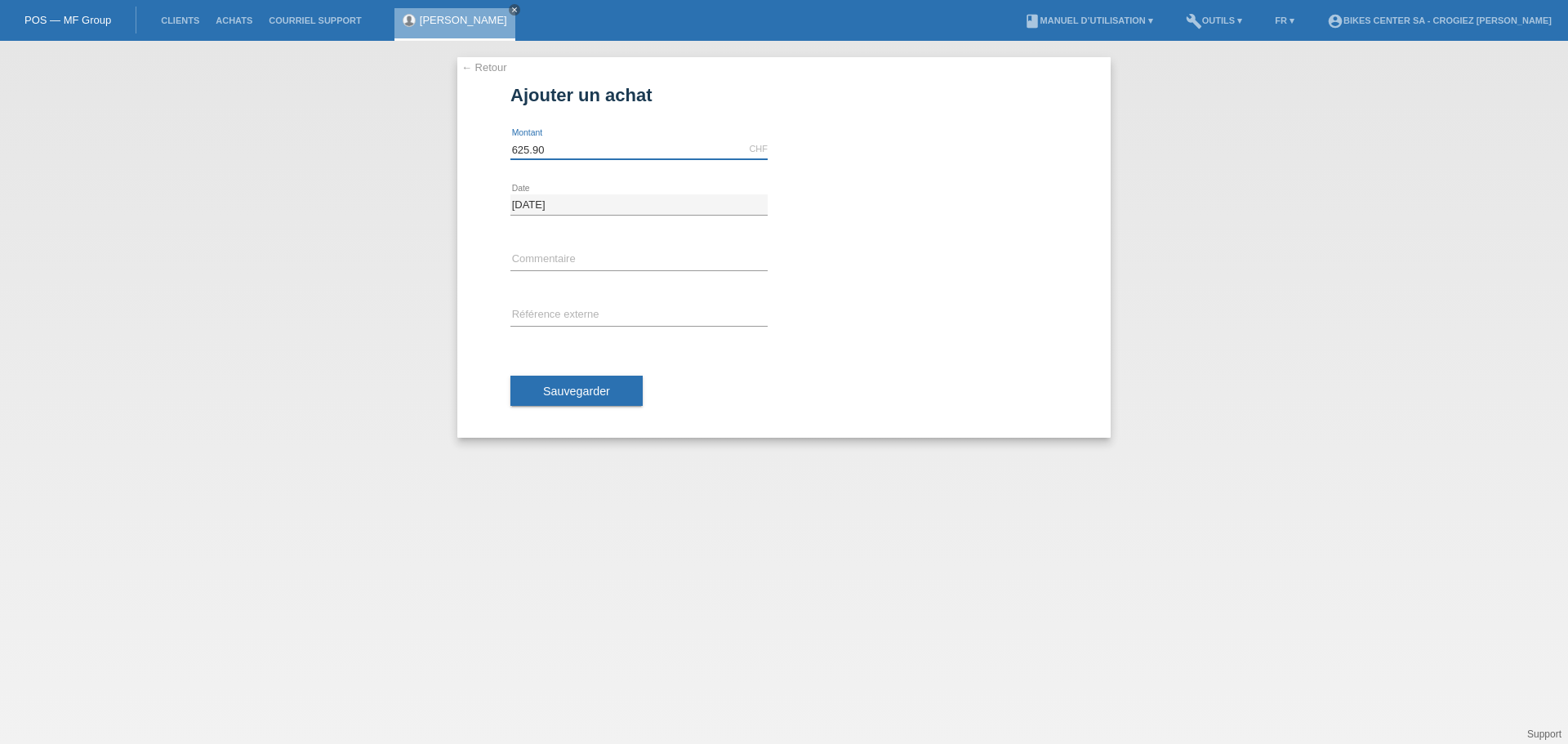
click at [446, 152] on div "← Retour Ajouter un achat 625.90 CHF error Montant 11.10.2025 error" at bounding box center [784, 392] width 1568 height 703
type input "652.80"
click at [566, 306] on input "text" at bounding box center [639, 315] width 257 height 21
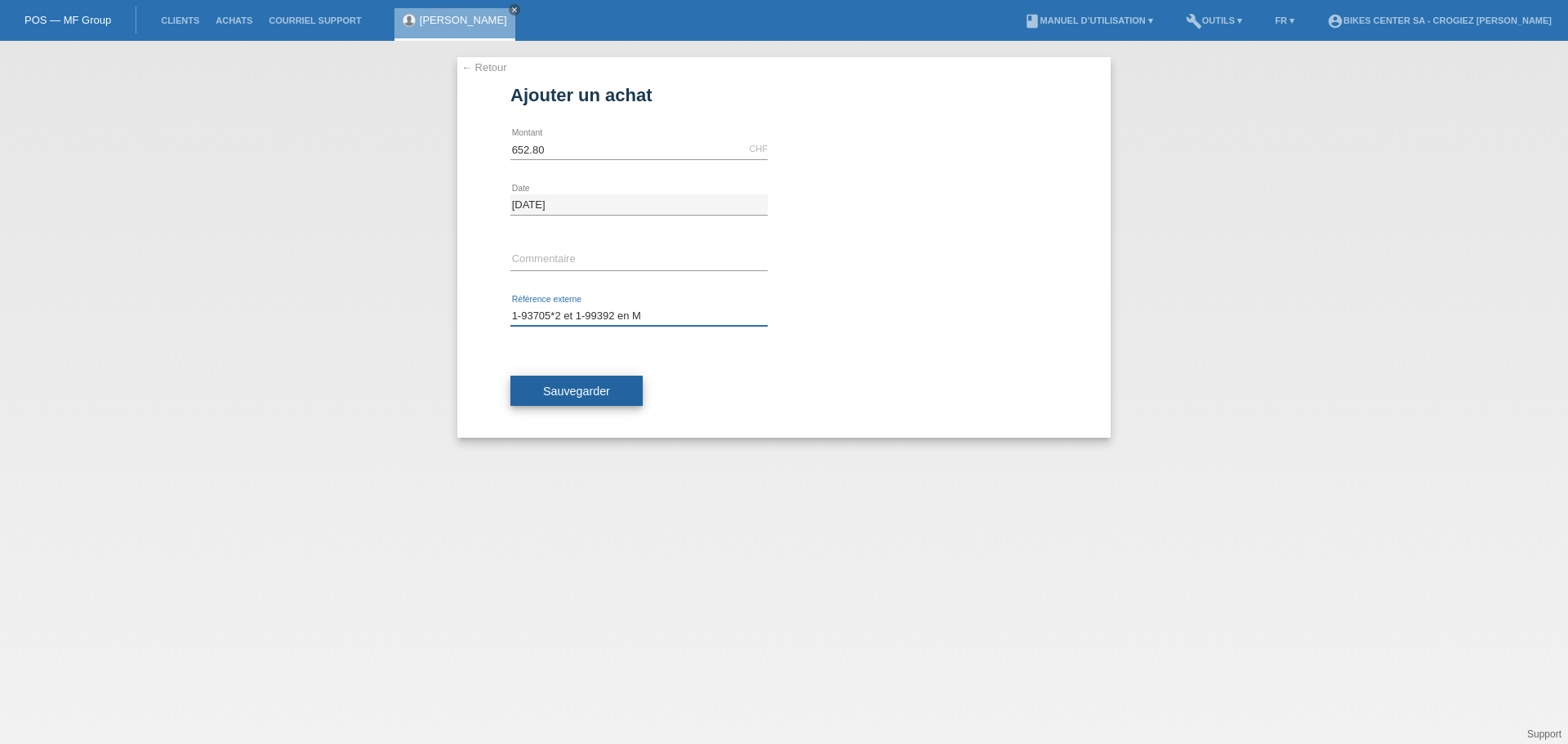
type input "1-93705*2 et 1-99392 en M"
click at [563, 397] on span "Sauvegarder" at bounding box center [577, 390] width 67 height 13
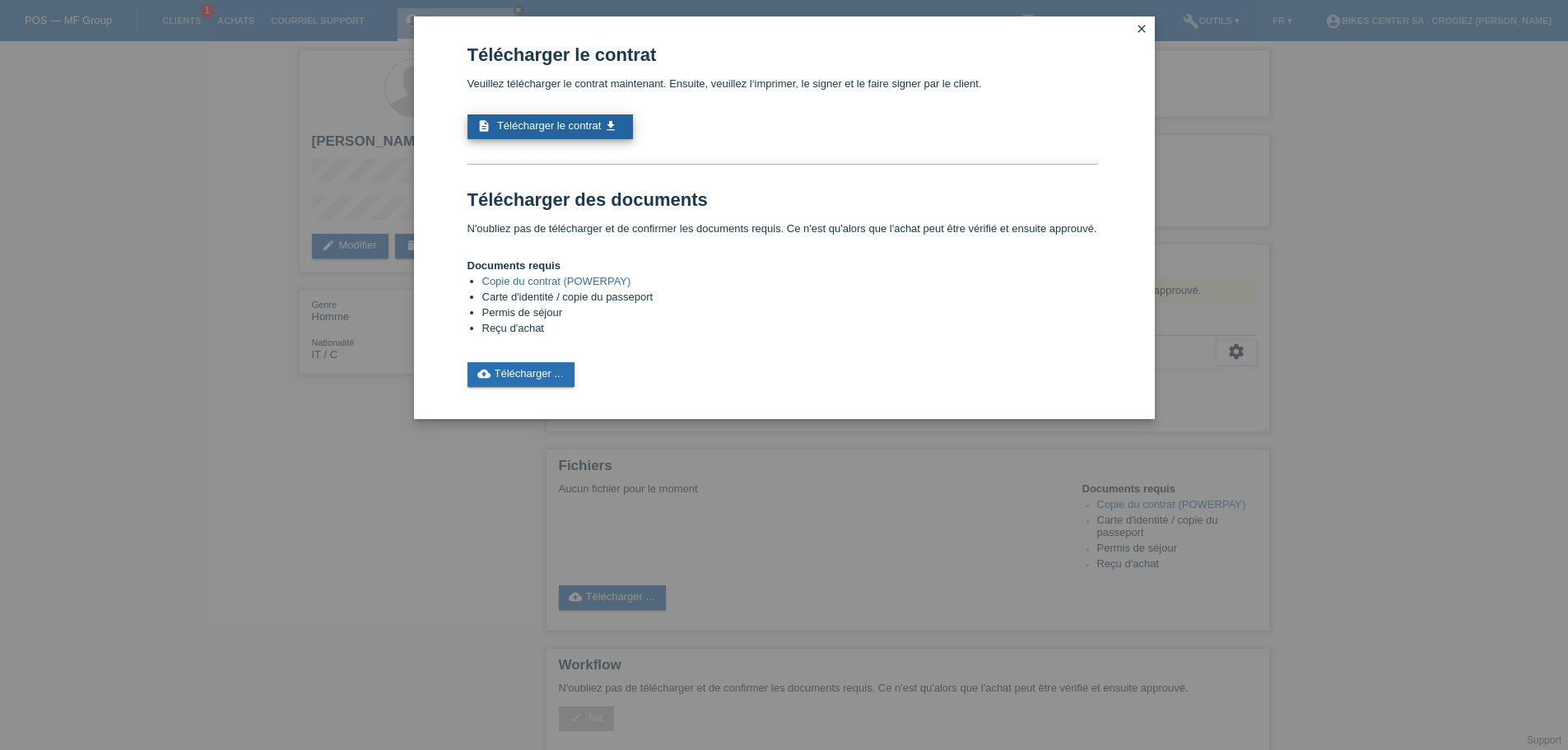
click at [555, 130] on span "Télécharger le contrat" at bounding box center [549, 125] width 104 height 12
drag, startPoint x: 192, startPoint y: 370, endPoint x: 196, endPoint y: 363, distance: 8.1
click at [196, 365] on div "Télécharger le contrat Veuillez télécharger le contrat maintenant. Ensuite, veu…" at bounding box center [784, 375] width 1568 height 750
click at [247, 216] on div "Télécharger le contrat Veuillez télécharger le contrat maintenant. Ensuite, veu…" at bounding box center [784, 375] width 1568 height 750
